Goal: Information Seeking & Learning: Learn about a topic

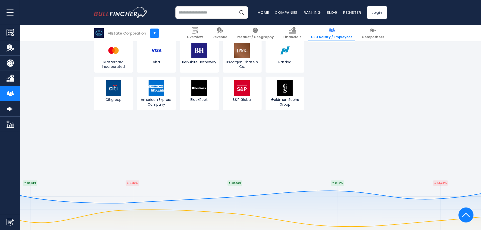
scroll to position [1406, 0]
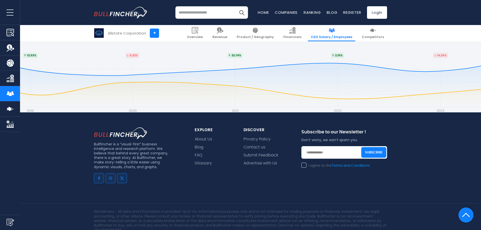
click at [199, 155] on span "FAQ" at bounding box center [199, 155] width 8 height 6
click at [199, 153] on link "FAQ" at bounding box center [199, 155] width 8 height 5
drag, startPoint x: 198, startPoint y: 206, endPoint x: 293, endPoint y: 210, distance: 95.1
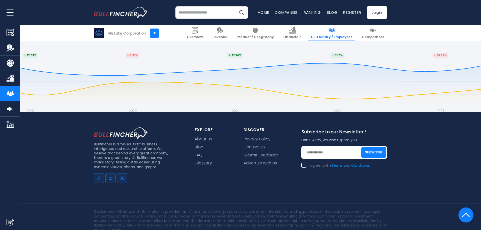
click at [293, 210] on p "Disclaimers - All data and information is provided “as is” for informational pu…" at bounding box center [240, 220] width 293 height 23
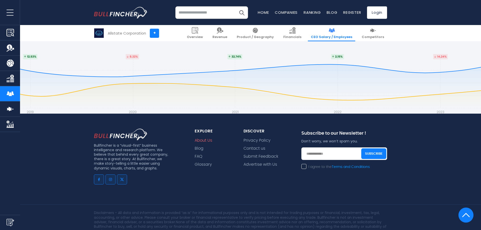
click at [204, 139] on link "About Us" at bounding box center [204, 140] width 18 height 5
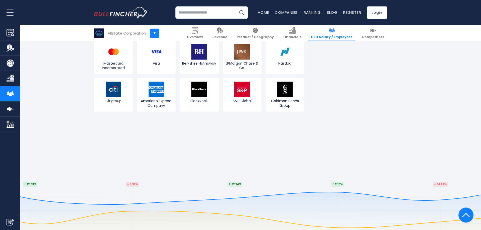
scroll to position [1328, 0]
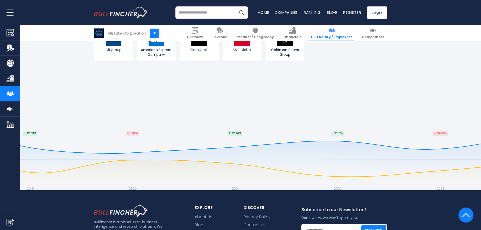
click at [13, 39] on link "Overview" at bounding box center [10, 32] width 20 height 15
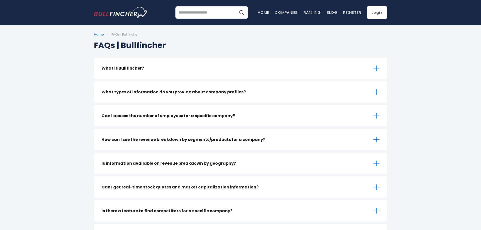
click at [215, 117] on h3 "Can I access the number of employees for a specific company?" at bounding box center [168, 116] width 134 height 6
click at [377, 115] on icon at bounding box center [376, 116] width 1 height 6
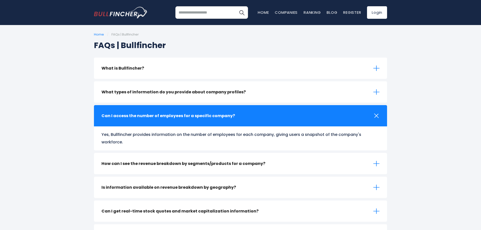
click at [376, 114] on icon at bounding box center [376, 116] width 9 height 9
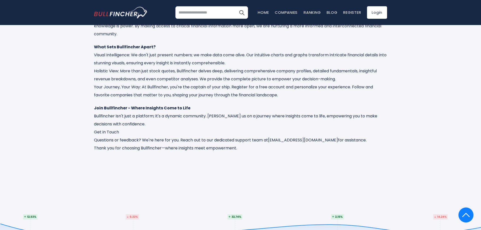
scroll to position [256, 0]
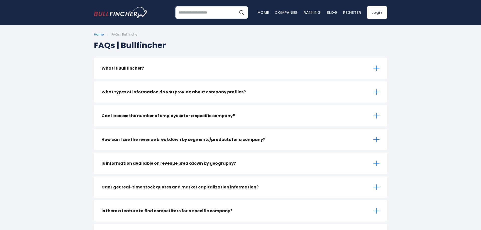
click at [259, 69] on div "What is Bullfincher?" at bounding box center [240, 68] width 293 height 21
click at [374, 69] on icon at bounding box center [376, 68] width 6 height 6
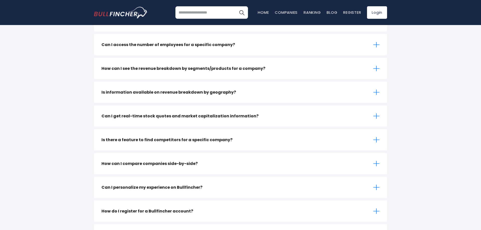
scroll to position [128, 0]
